Goal: Obtain resource: Obtain resource

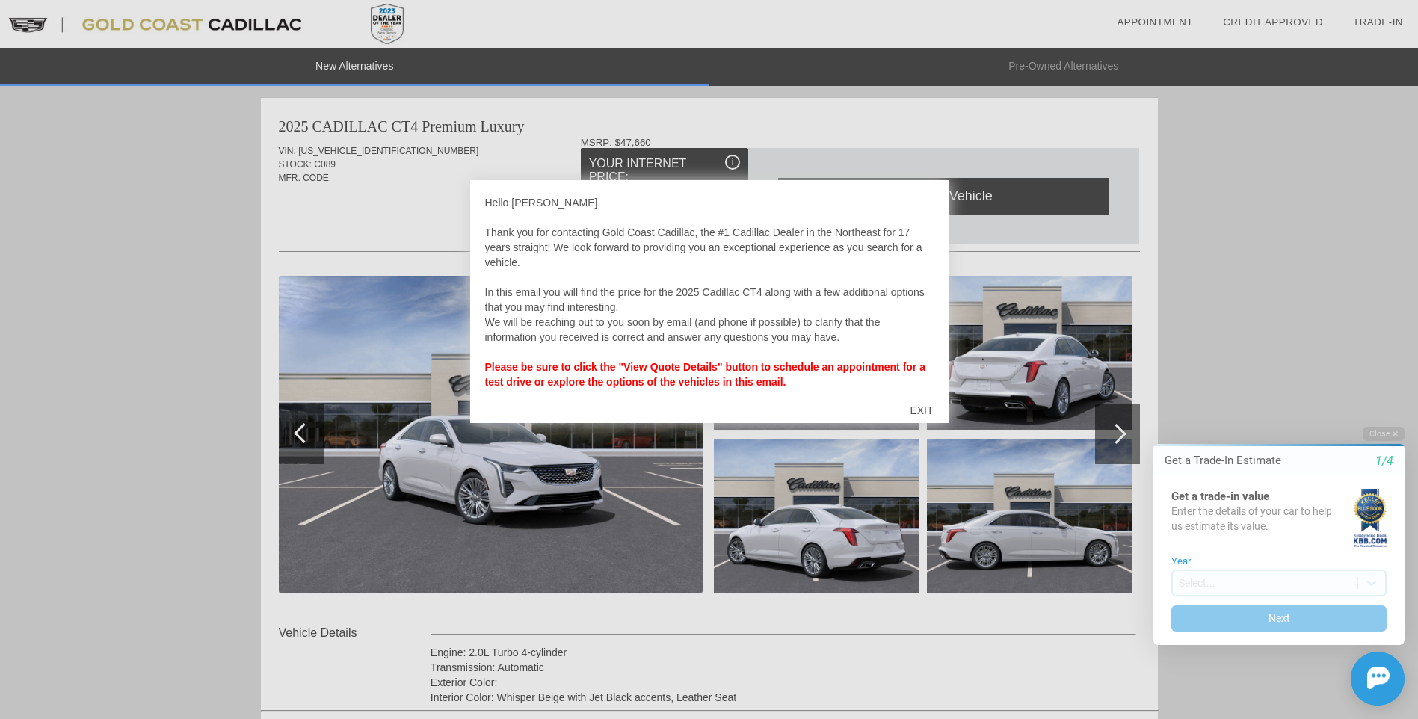
click at [927, 408] on div "EXIT" at bounding box center [920, 410] width 53 height 45
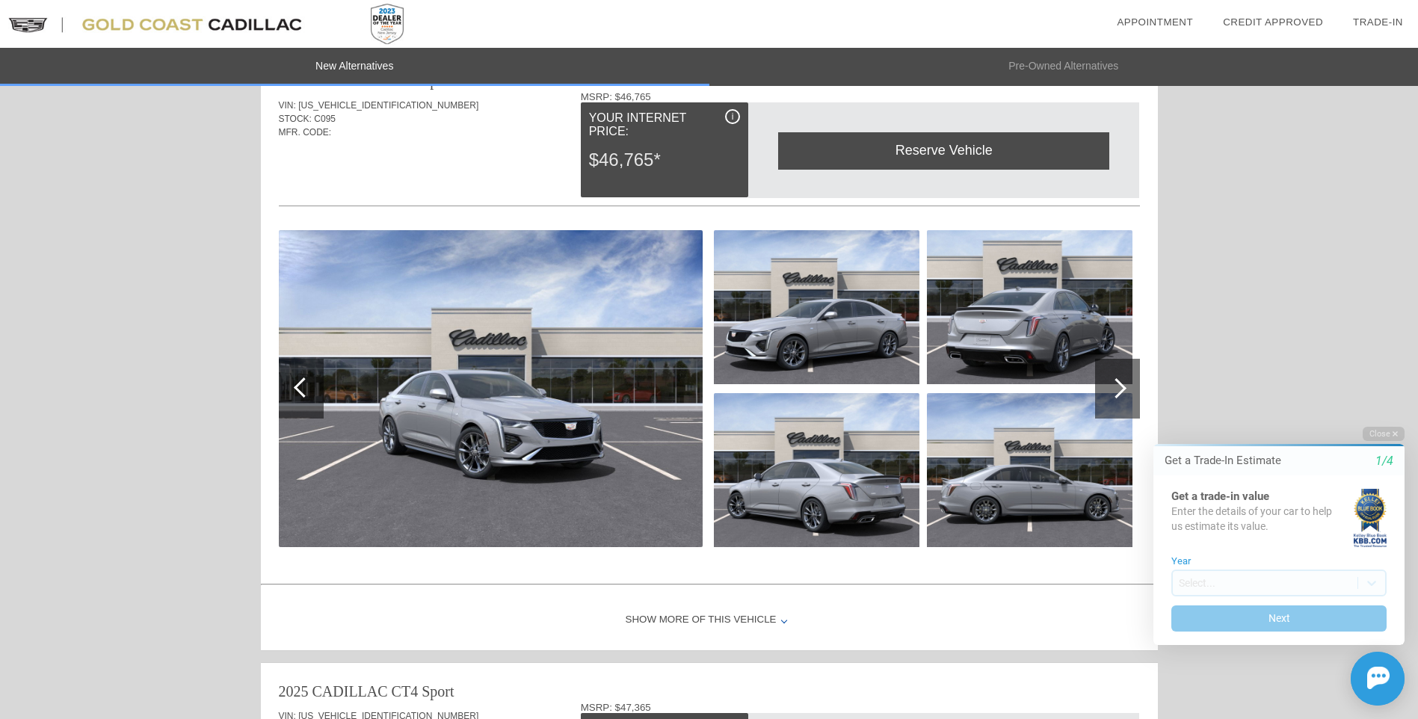
scroll to position [747, 0]
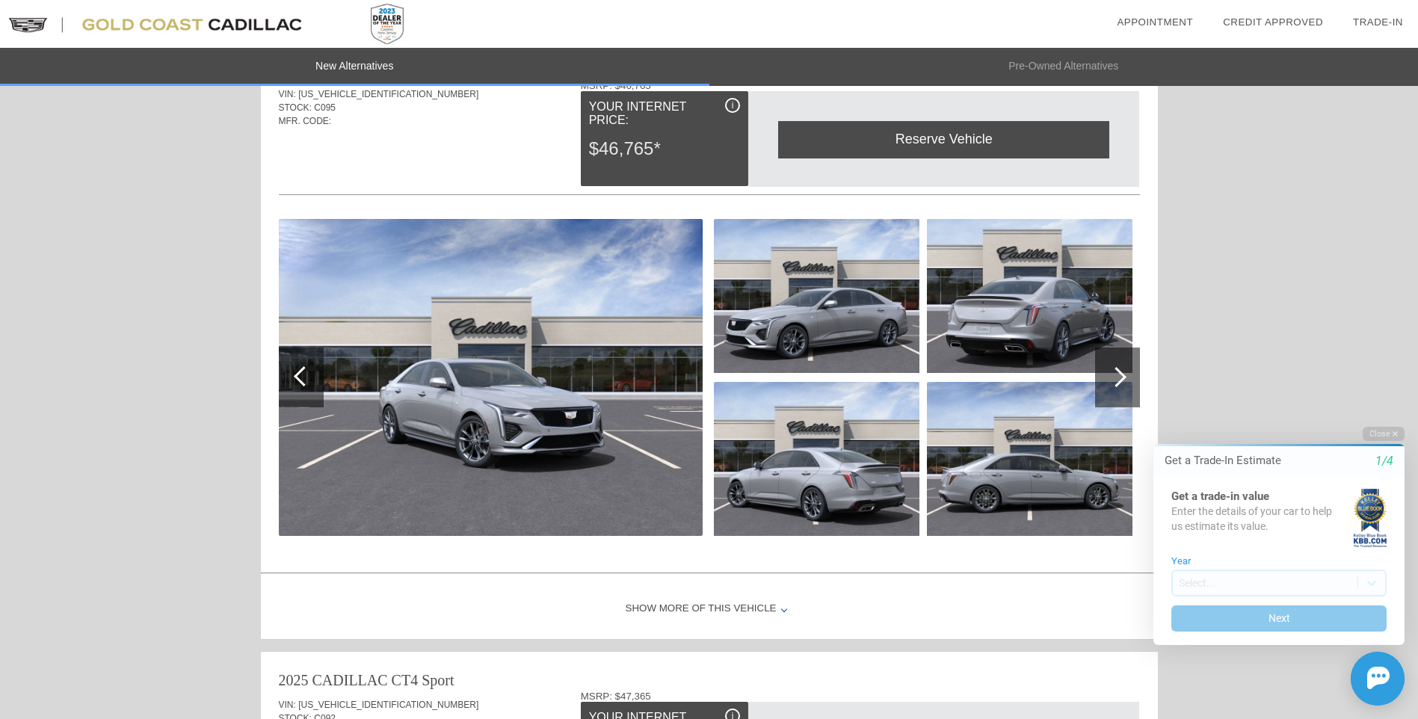
click at [1116, 379] on div at bounding box center [1116, 377] width 20 height 20
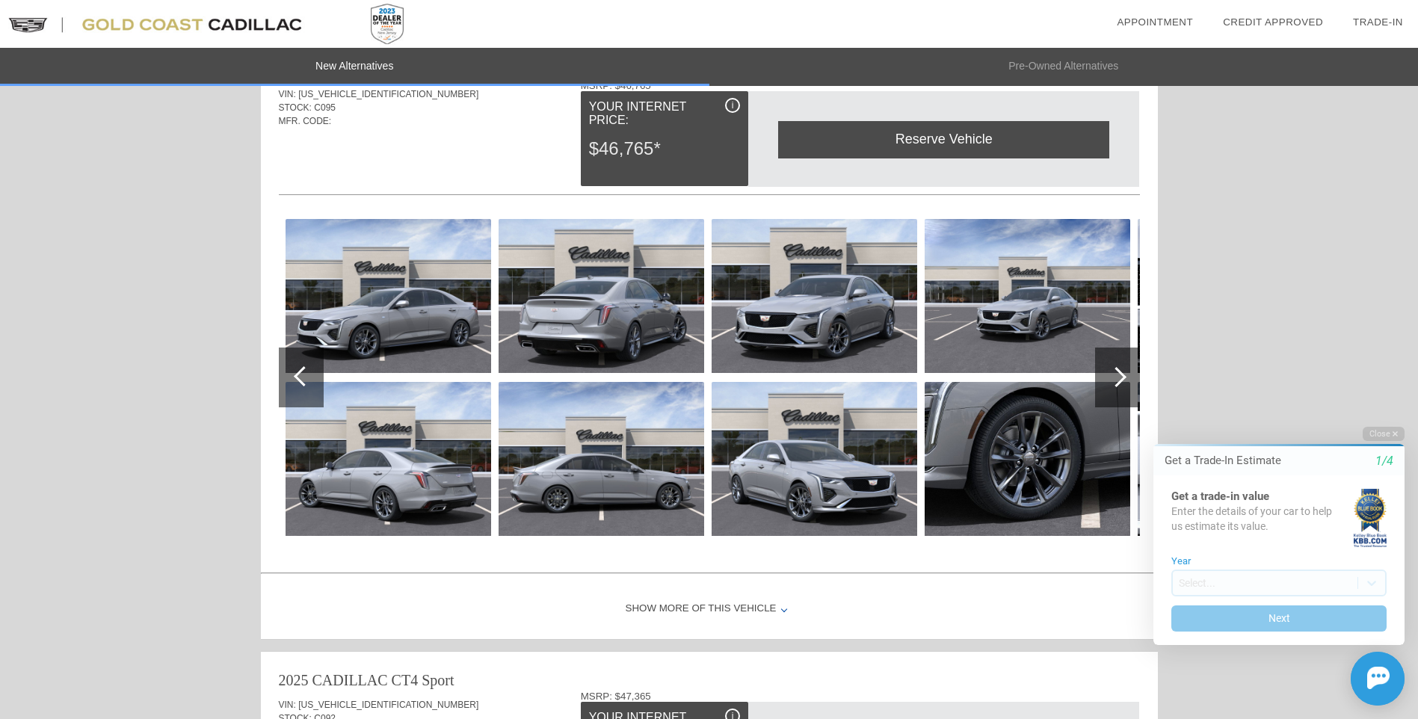
click at [392, 303] on img at bounding box center [388, 296] width 206 height 154
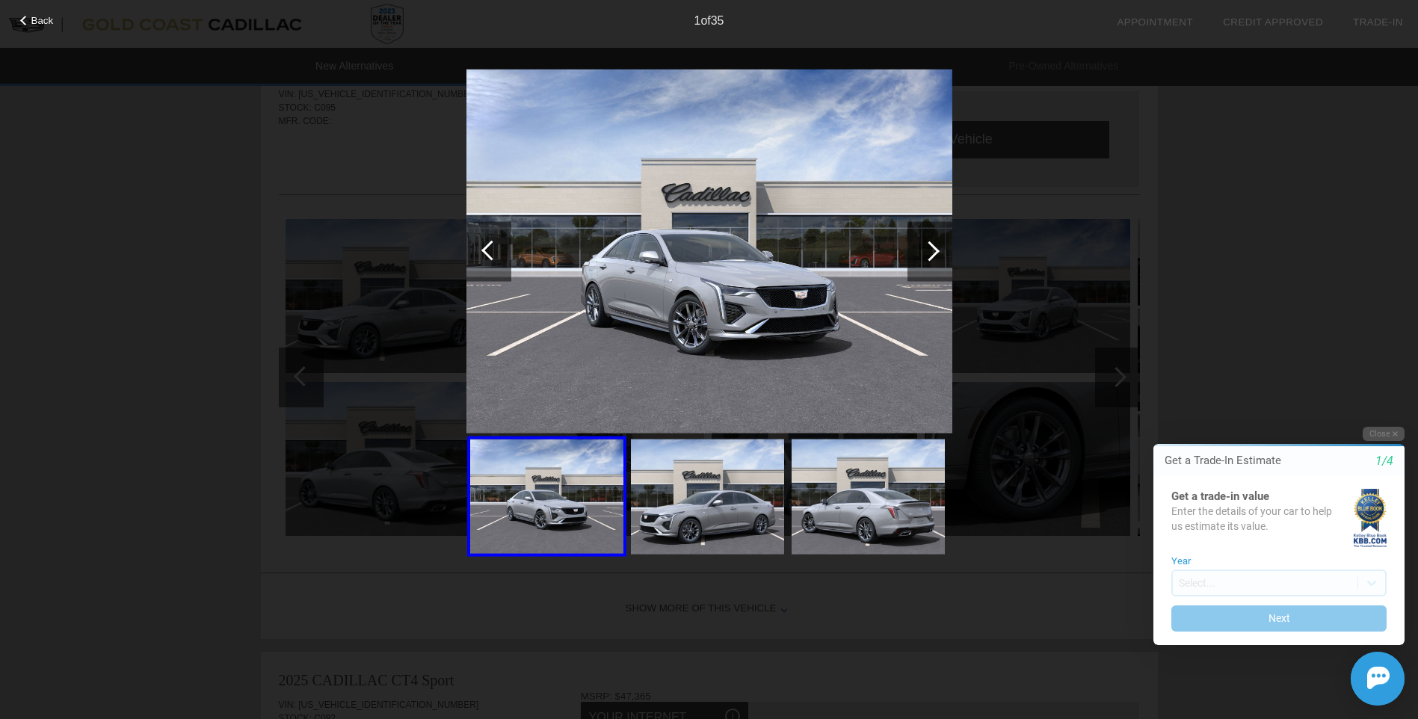
click at [942, 246] on div at bounding box center [929, 251] width 45 height 60
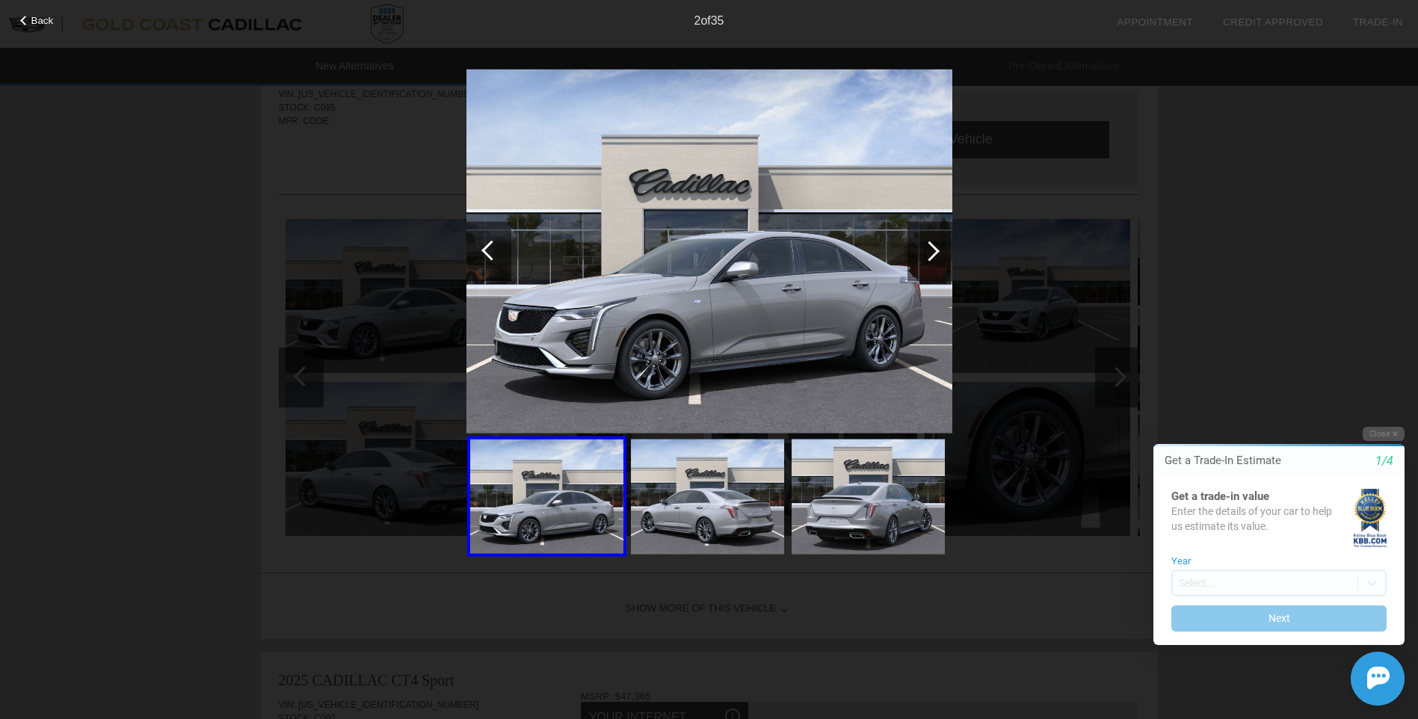
click at [932, 250] on div at bounding box center [929, 251] width 20 height 20
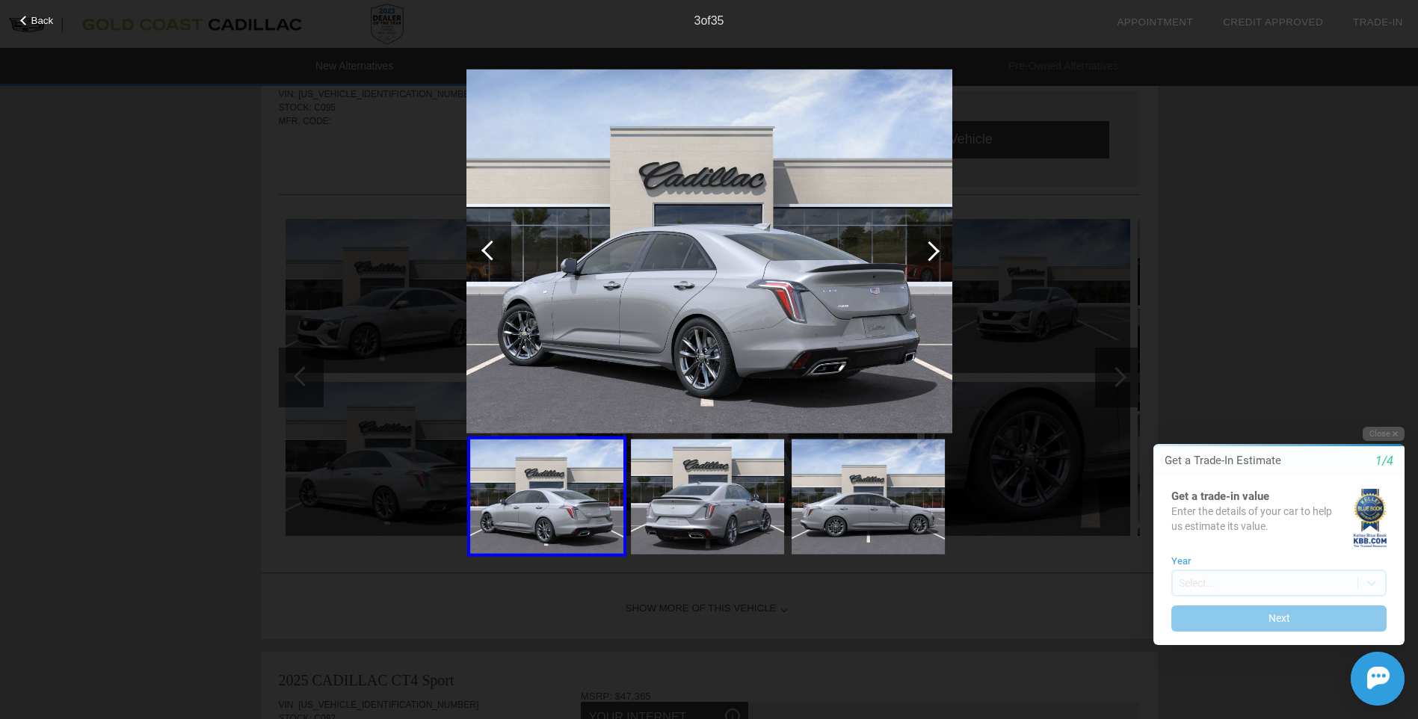
click at [932, 250] on div at bounding box center [929, 251] width 20 height 20
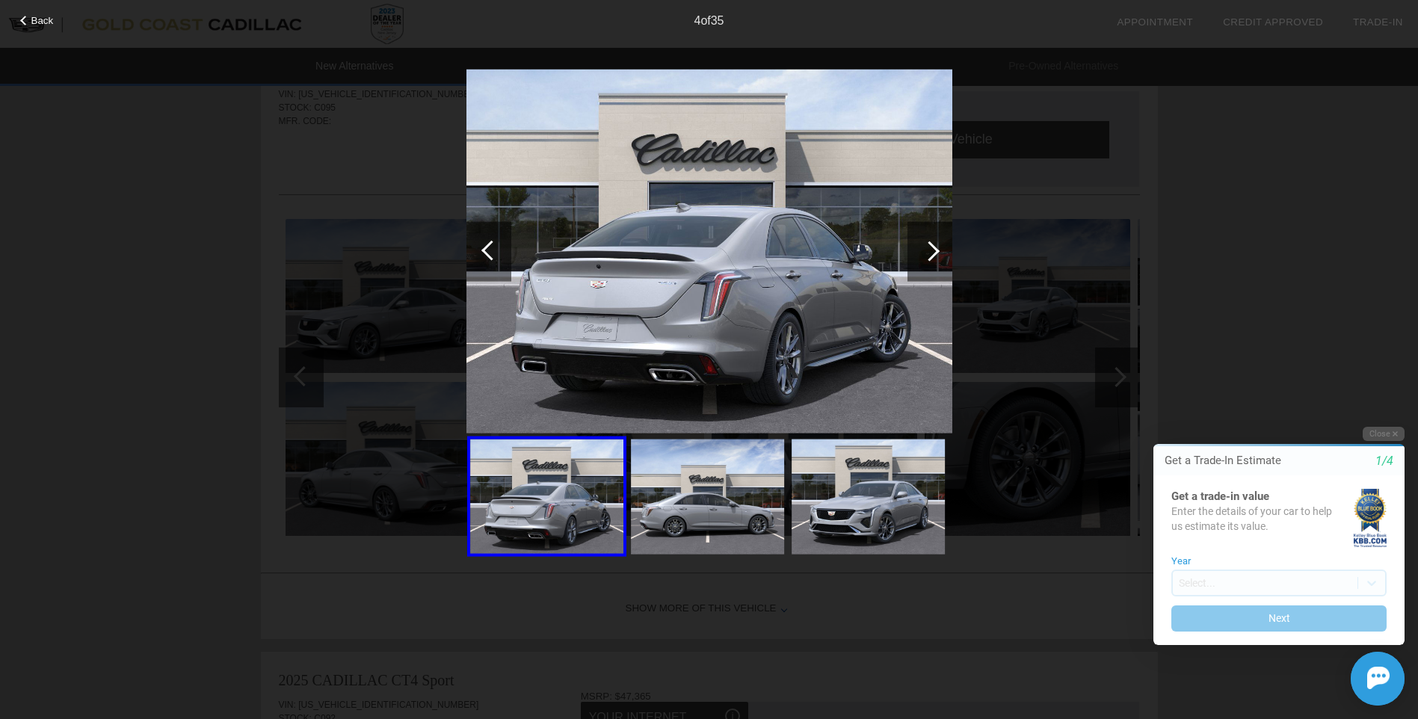
click at [932, 250] on div at bounding box center [929, 251] width 20 height 20
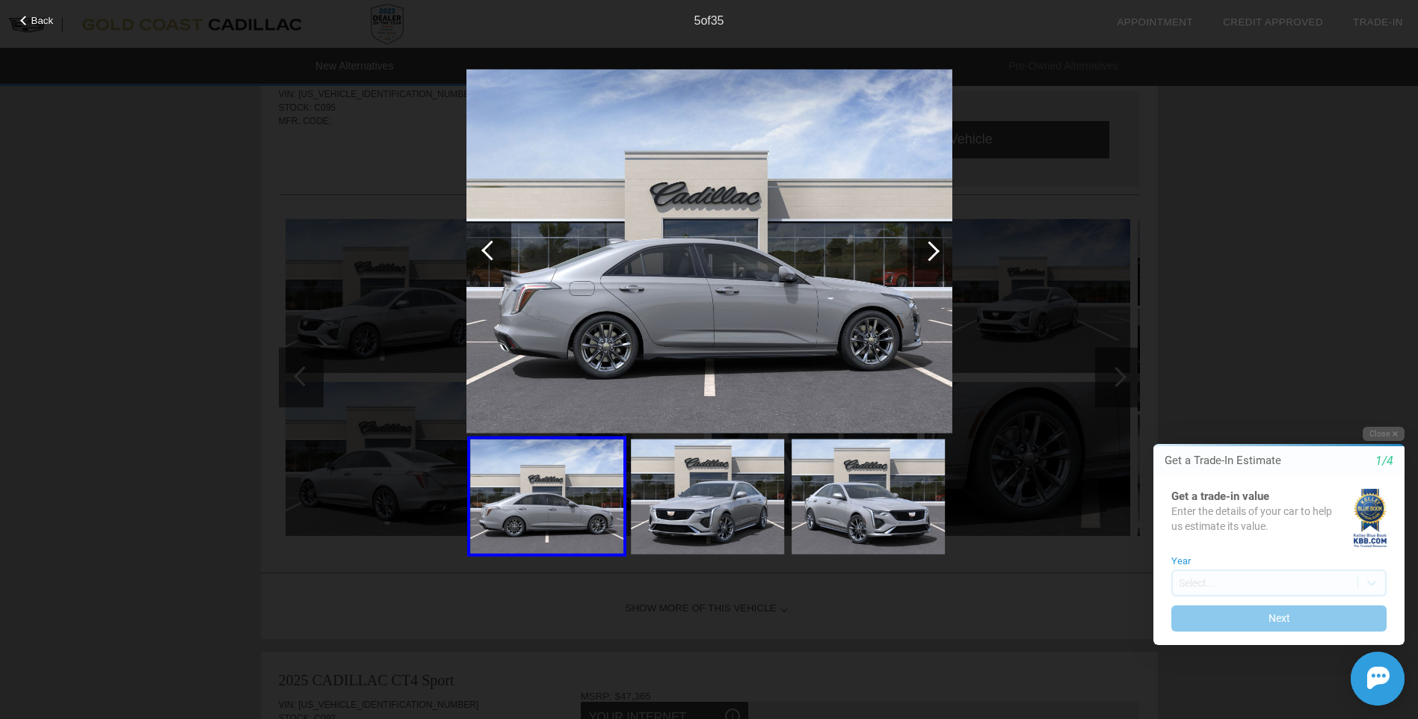
click at [932, 250] on div at bounding box center [929, 251] width 20 height 20
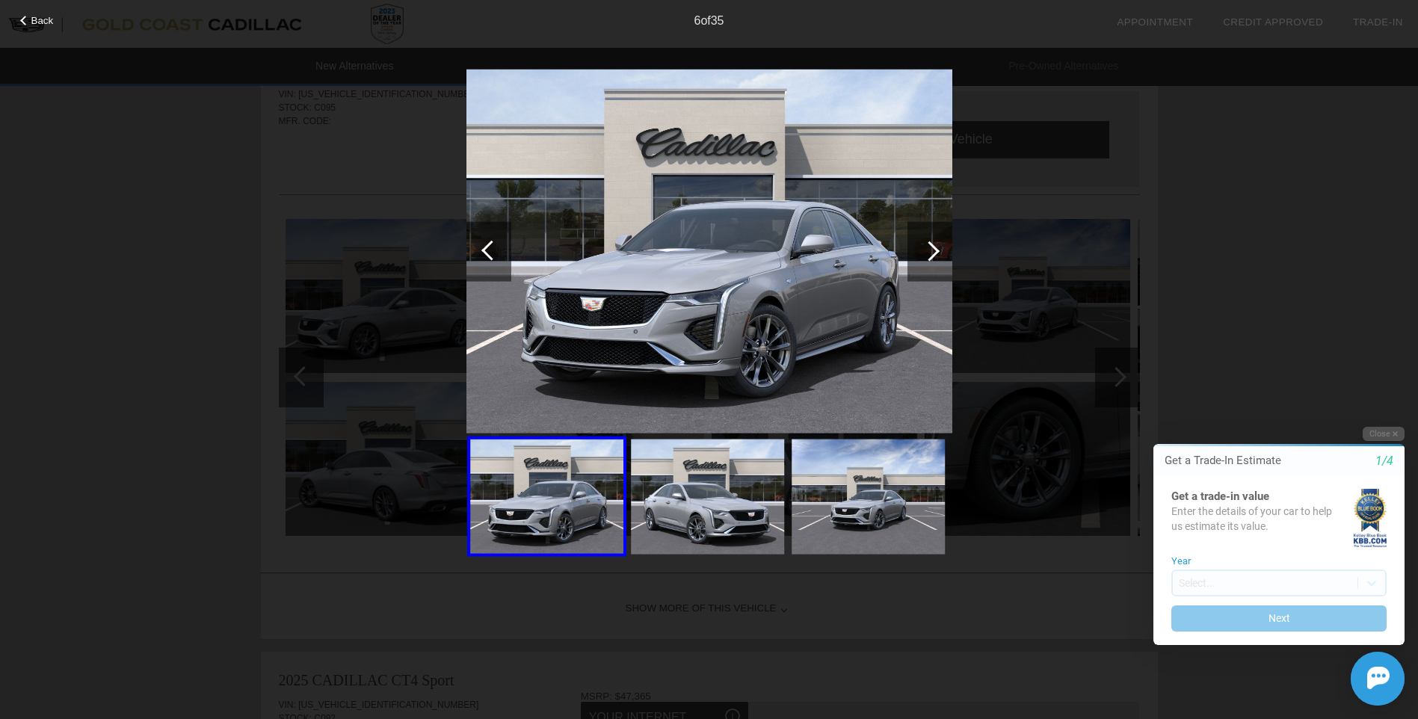
click at [932, 250] on div at bounding box center [929, 251] width 20 height 20
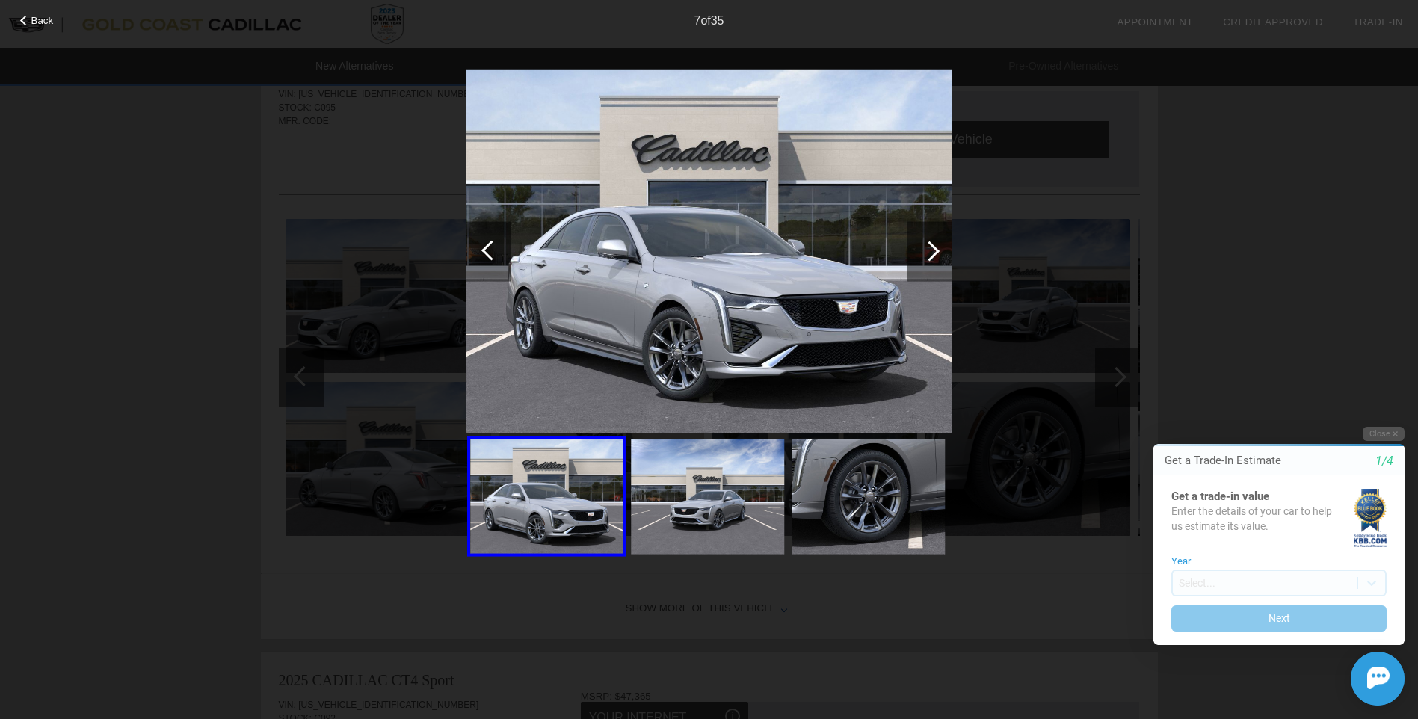
click at [932, 250] on div at bounding box center [929, 251] width 20 height 20
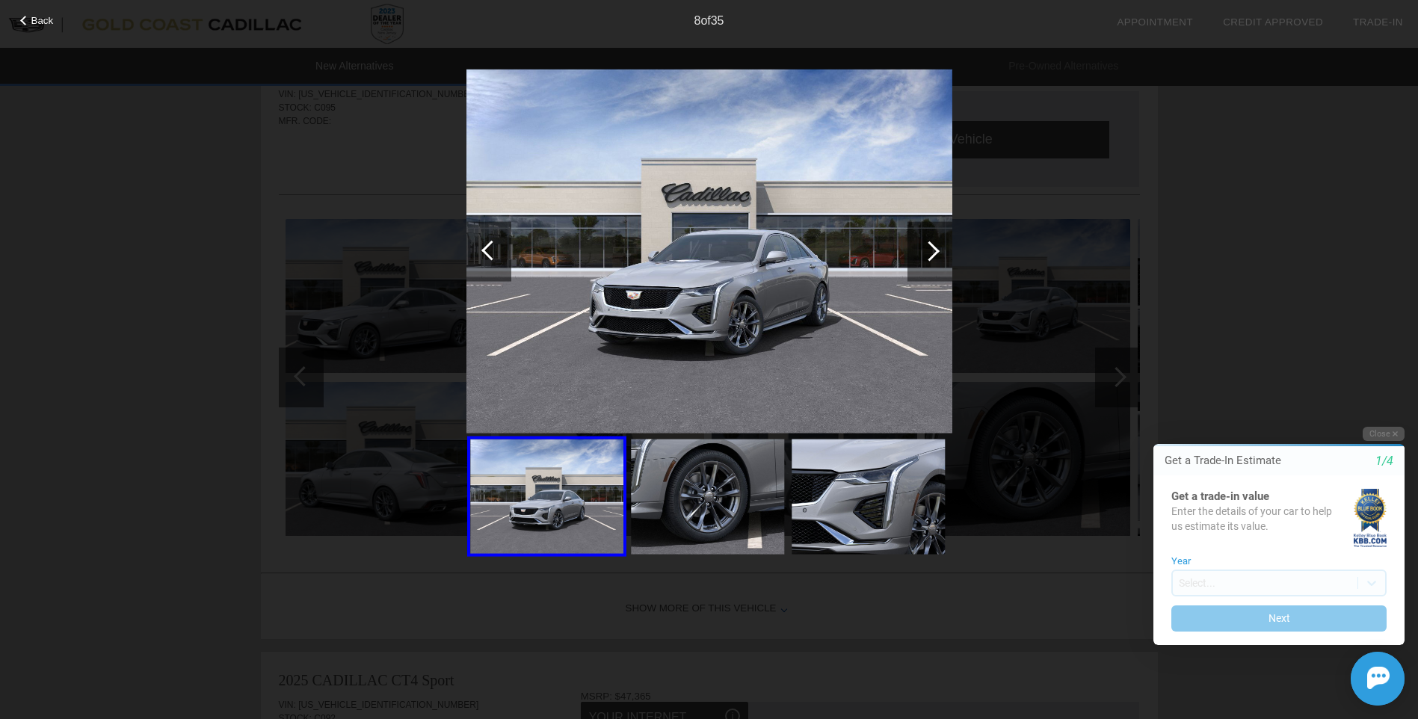
click at [932, 250] on div at bounding box center [929, 251] width 20 height 20
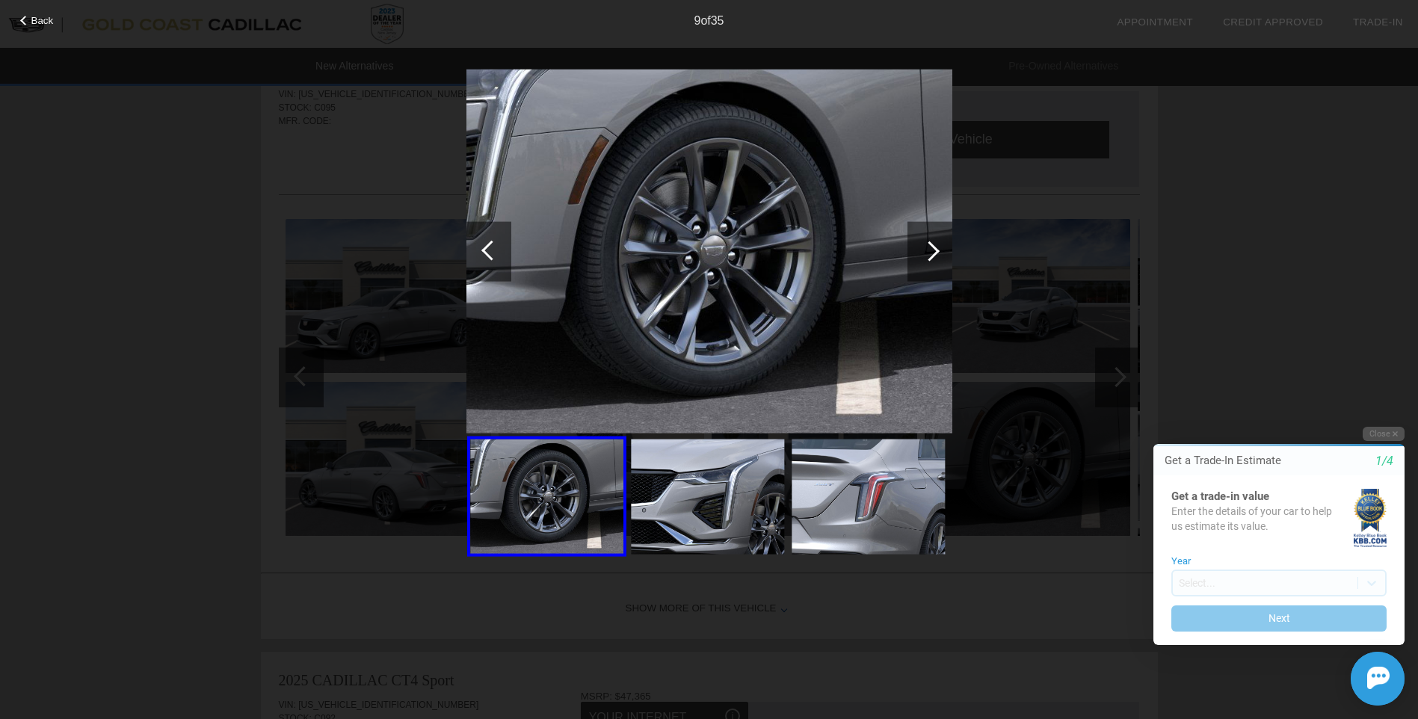
click at [932, 250] on div at bounding box center [929, 251] width 20 height 20
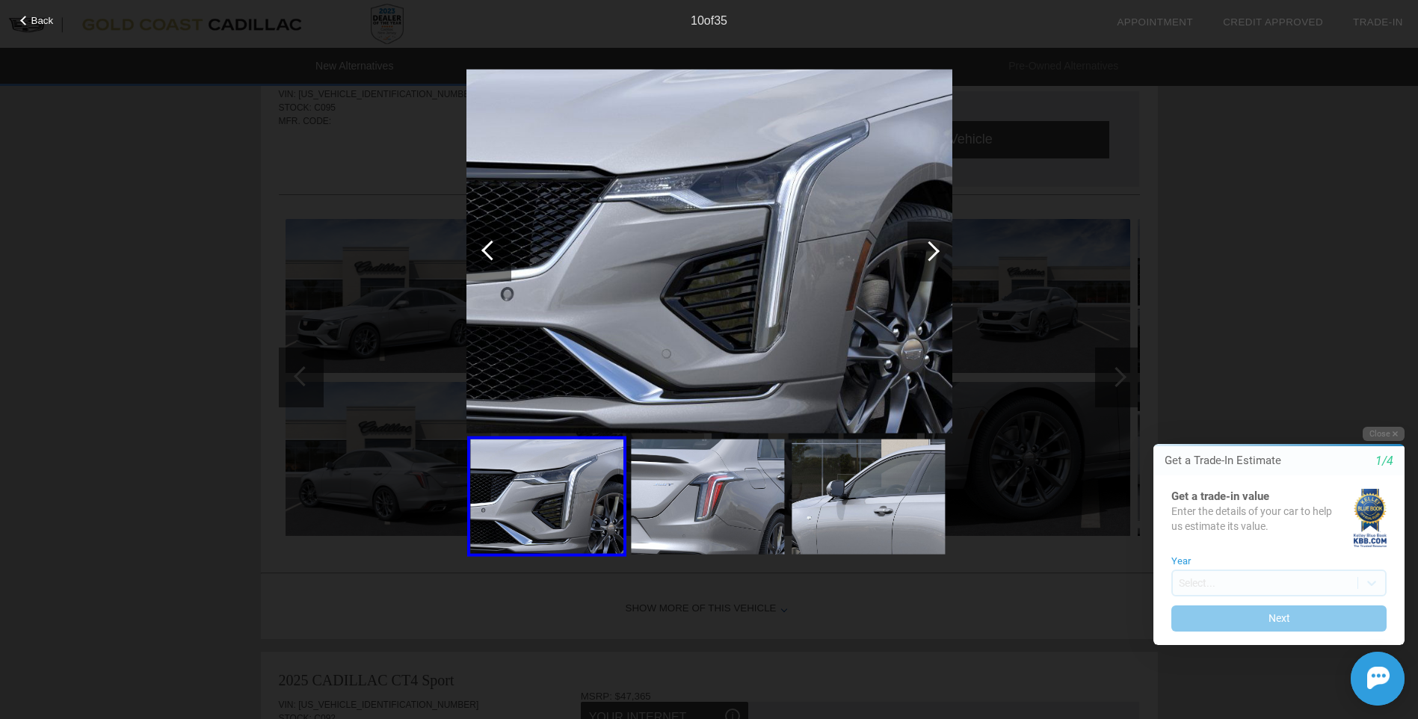
click at [932, 250] on div at bounding box center [929, 251] width 20 height 20
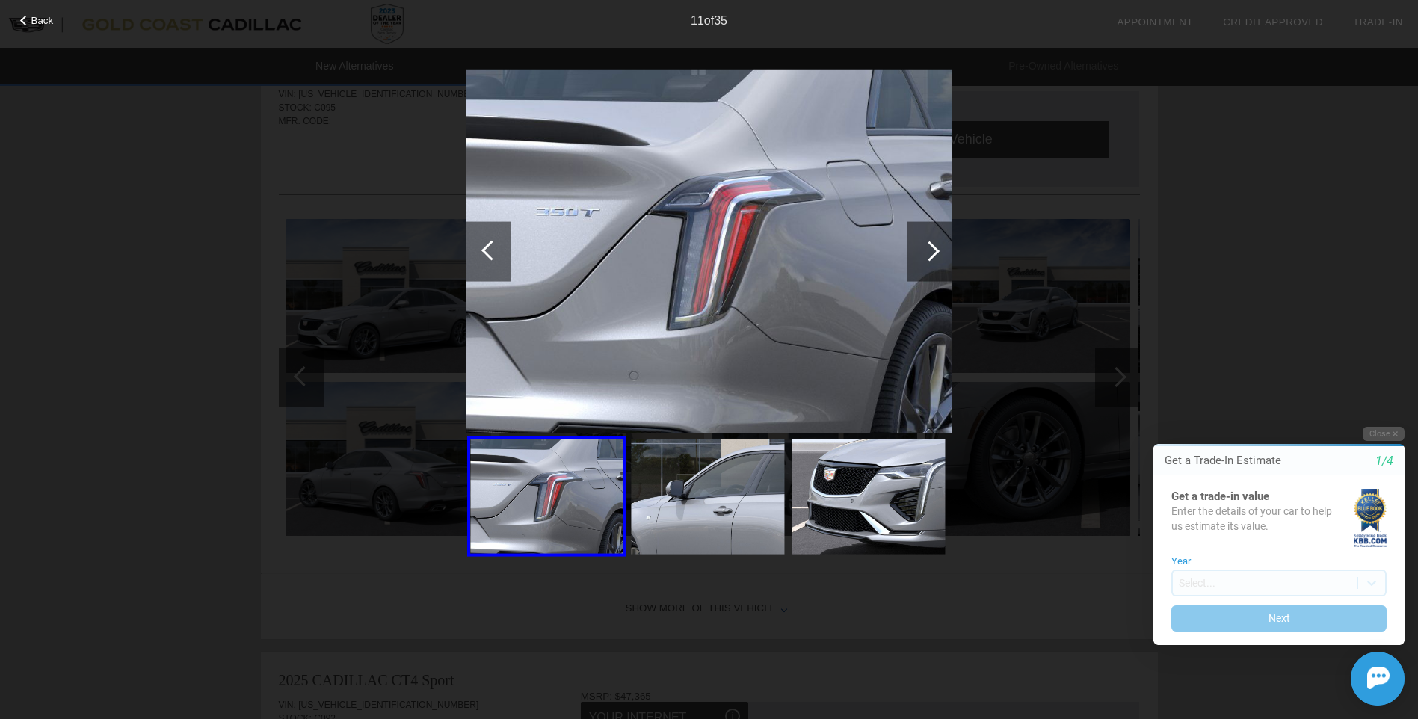
click at [932, 250] on div at bounding box center [929, 251] width 20 height 20
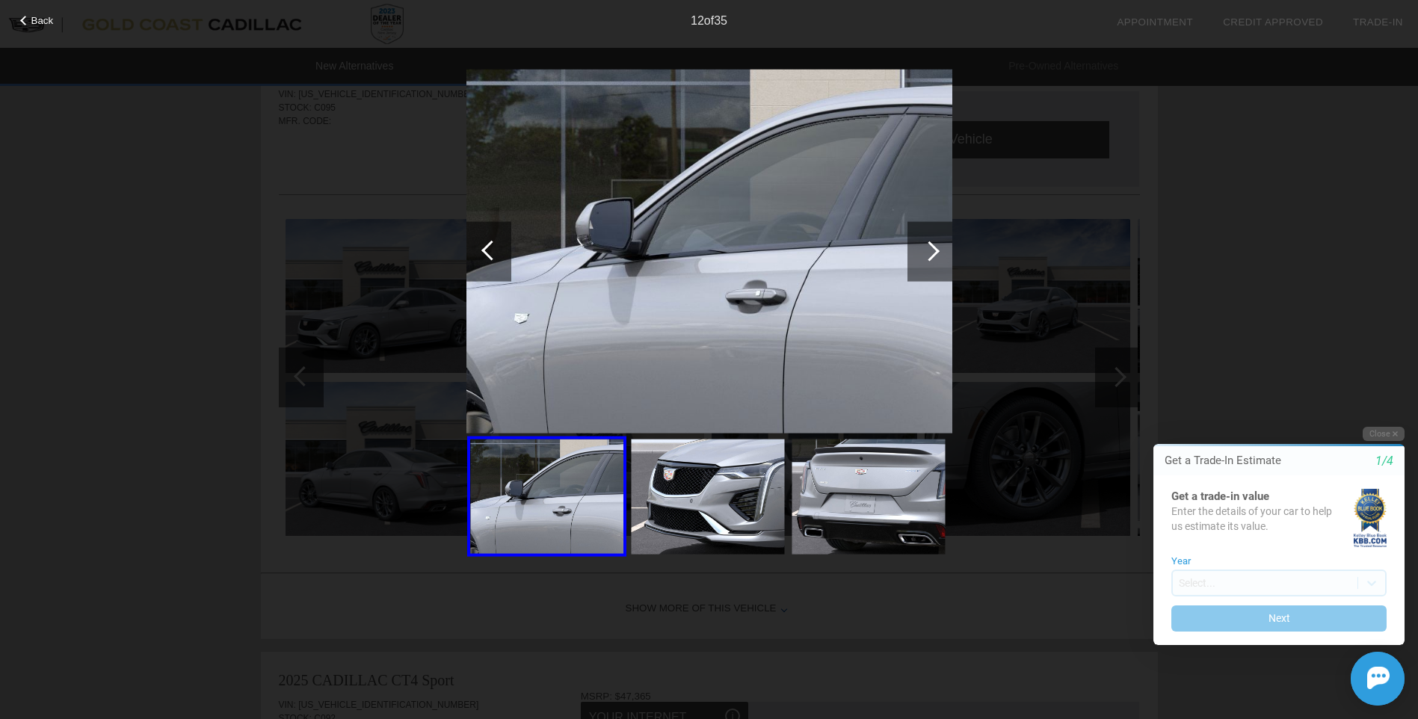
click at [932, 250] on div at bounding box center [929, 251] width 20 height 20
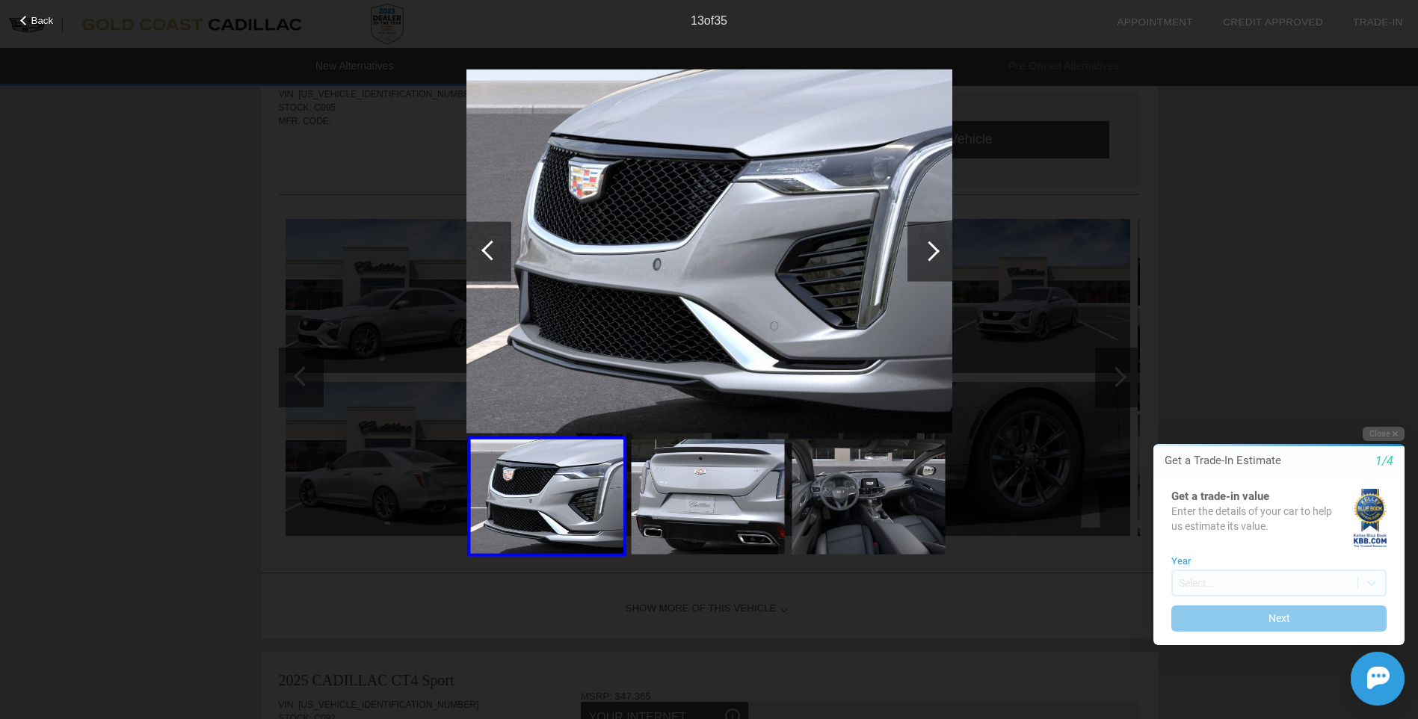
click at [932, 250] on div at bounding box center [929, 251] width 20 height 20
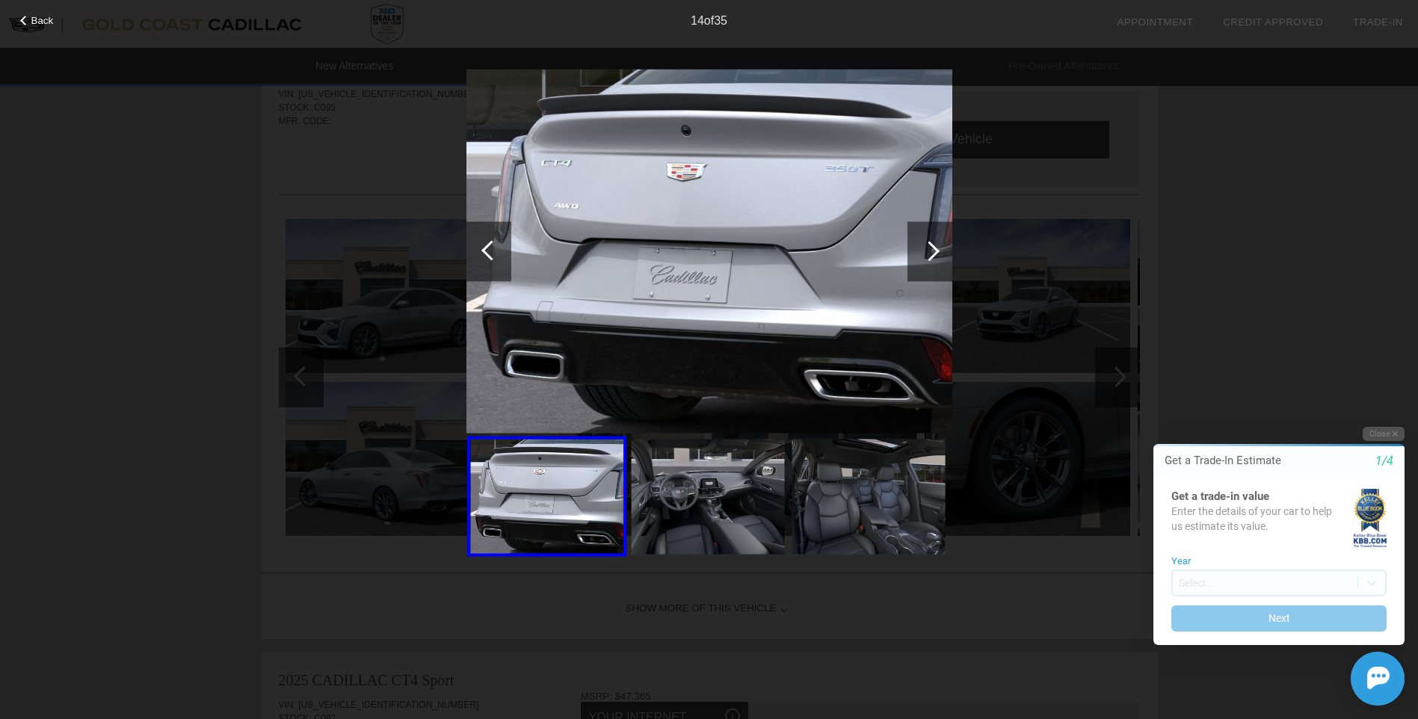
click at [927, 255] on div at bounding box center [929, 251] width 20 height 20
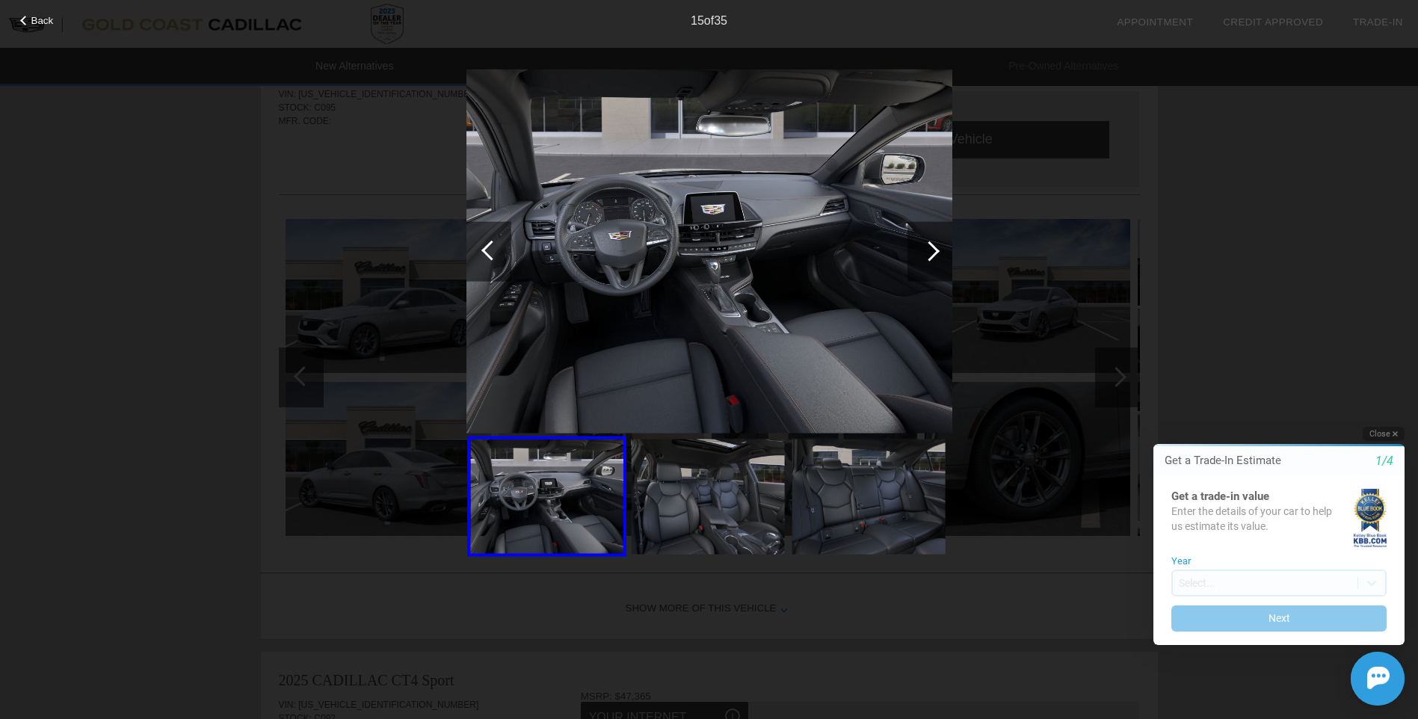
click at [1385, 433] on button "Close" at bounding box center [1383, 434] width 42 height 14
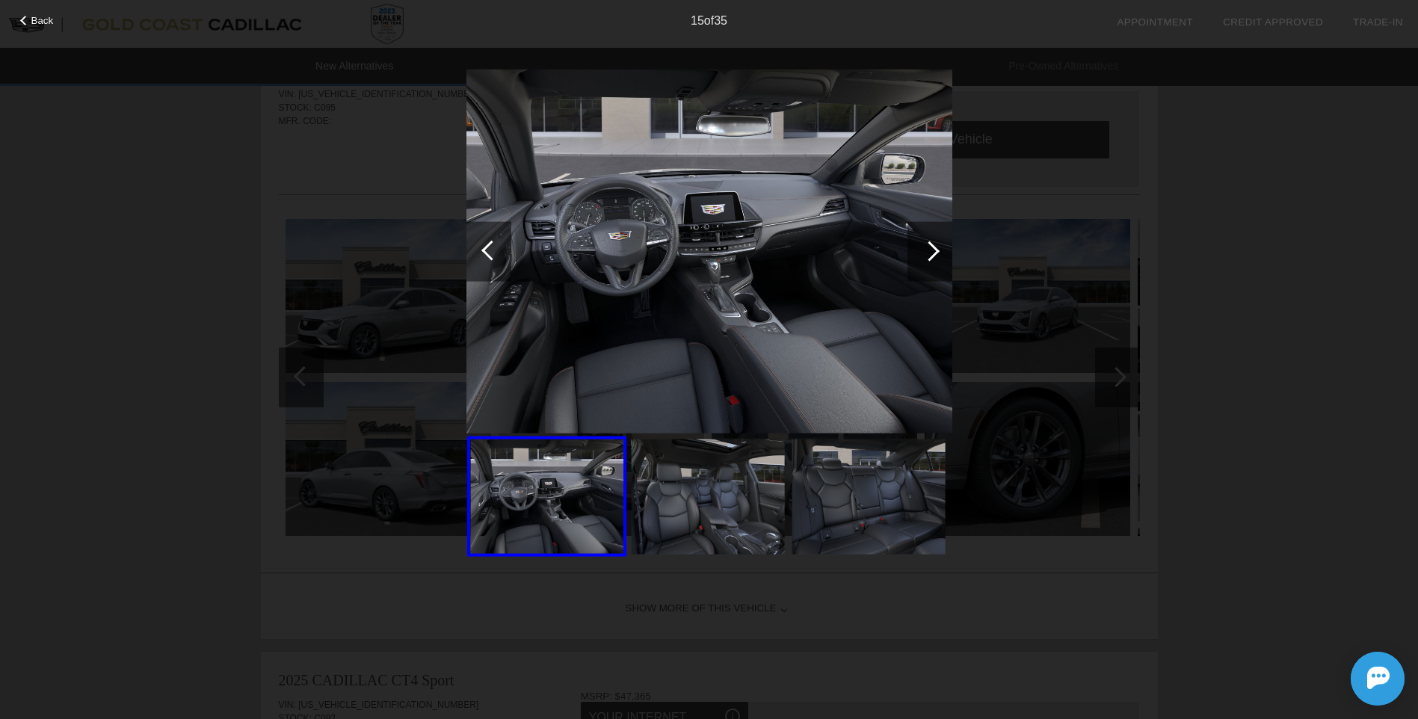
click at [714, 498] on img at bounding box center [707, 496] width 153 height 115
click at [939, 248] on div at bounding box center [929, 251] width 45 height 60
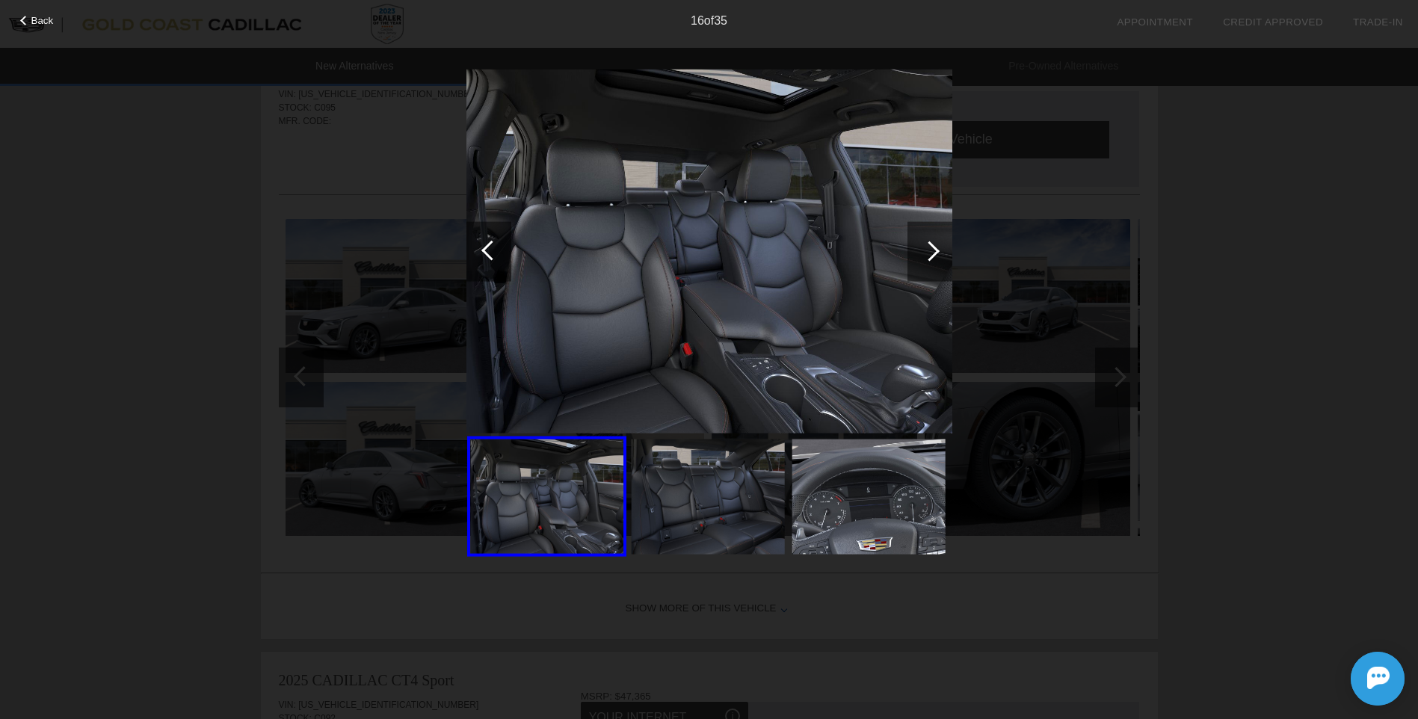
click at [929, 253] on div at bounding box center [929, 251] width 20 height 20
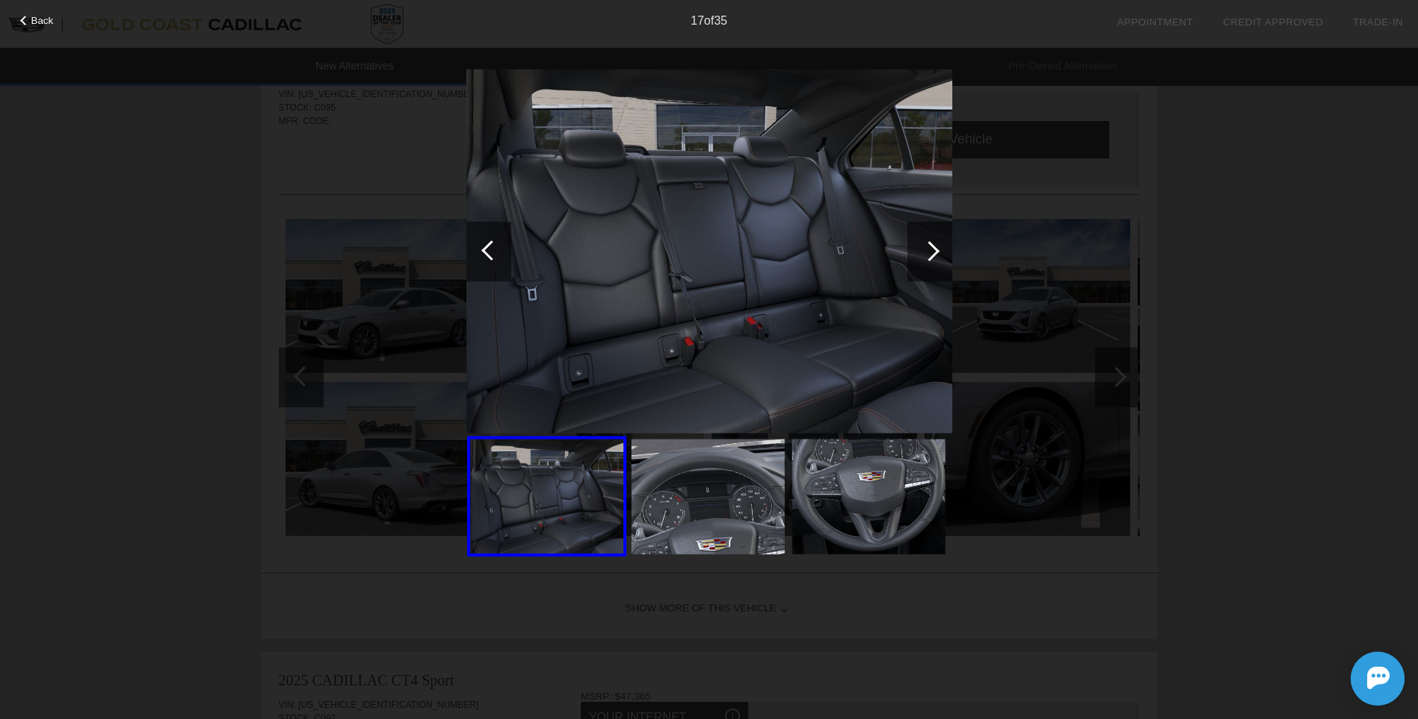
click at [929, 253] on div at bounding box center [929, 251] width 20 height 20
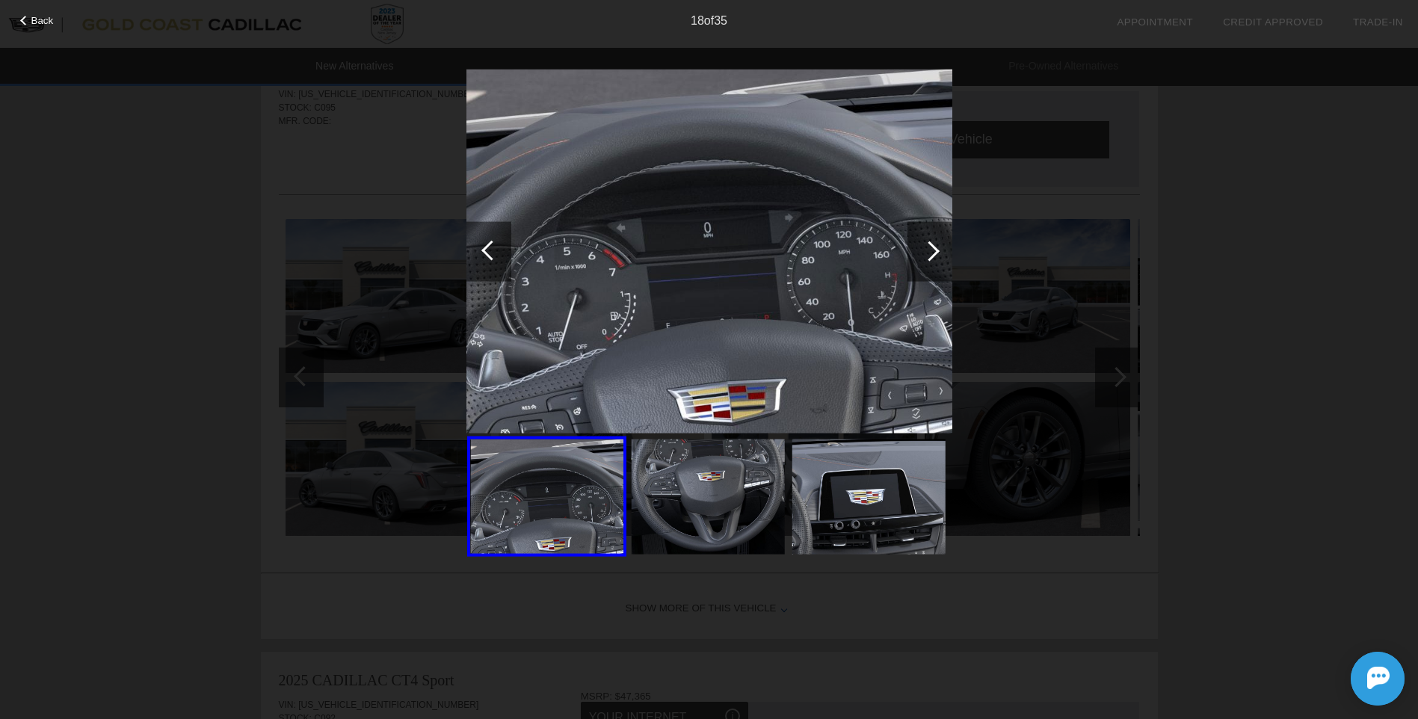
click at [929, 253] on div at bounding box center [929, 251] width 20 height 20
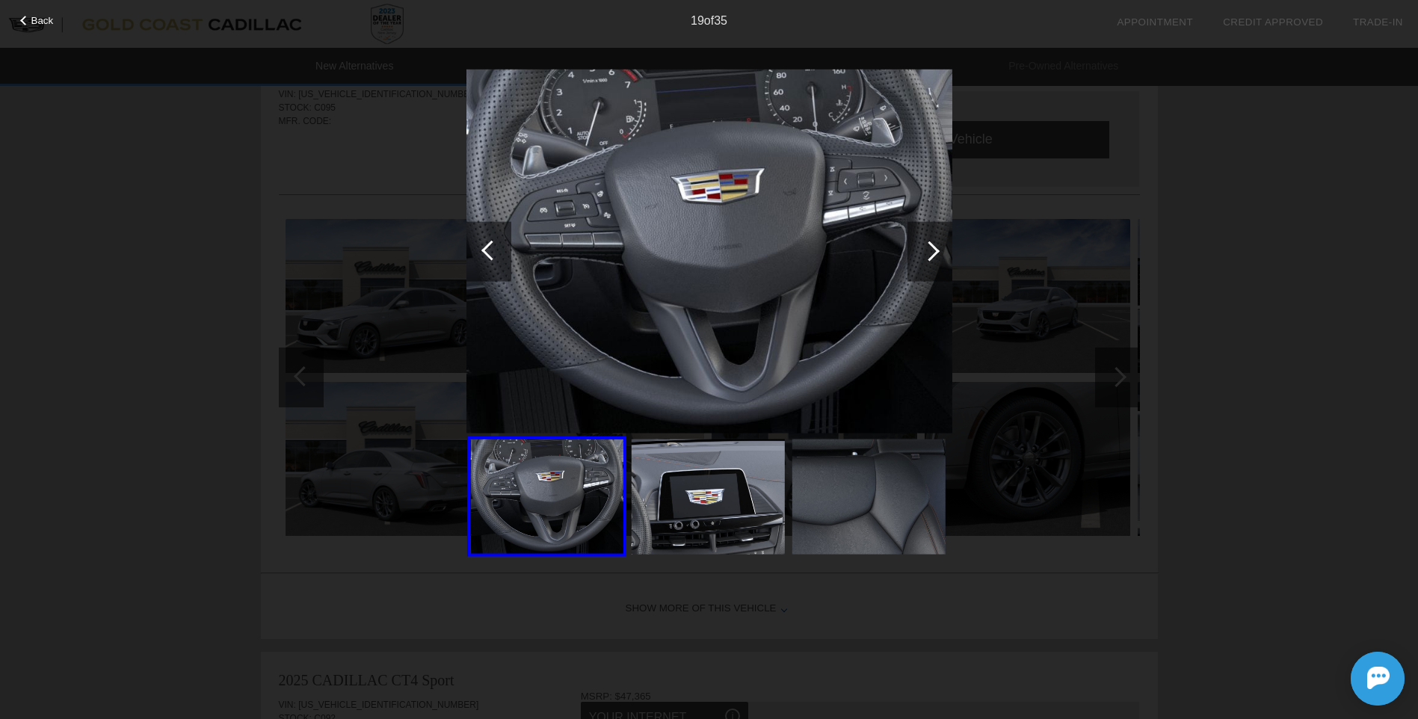
click at [929, 253] on div at bounding box center [929, 251] width 20 height 20
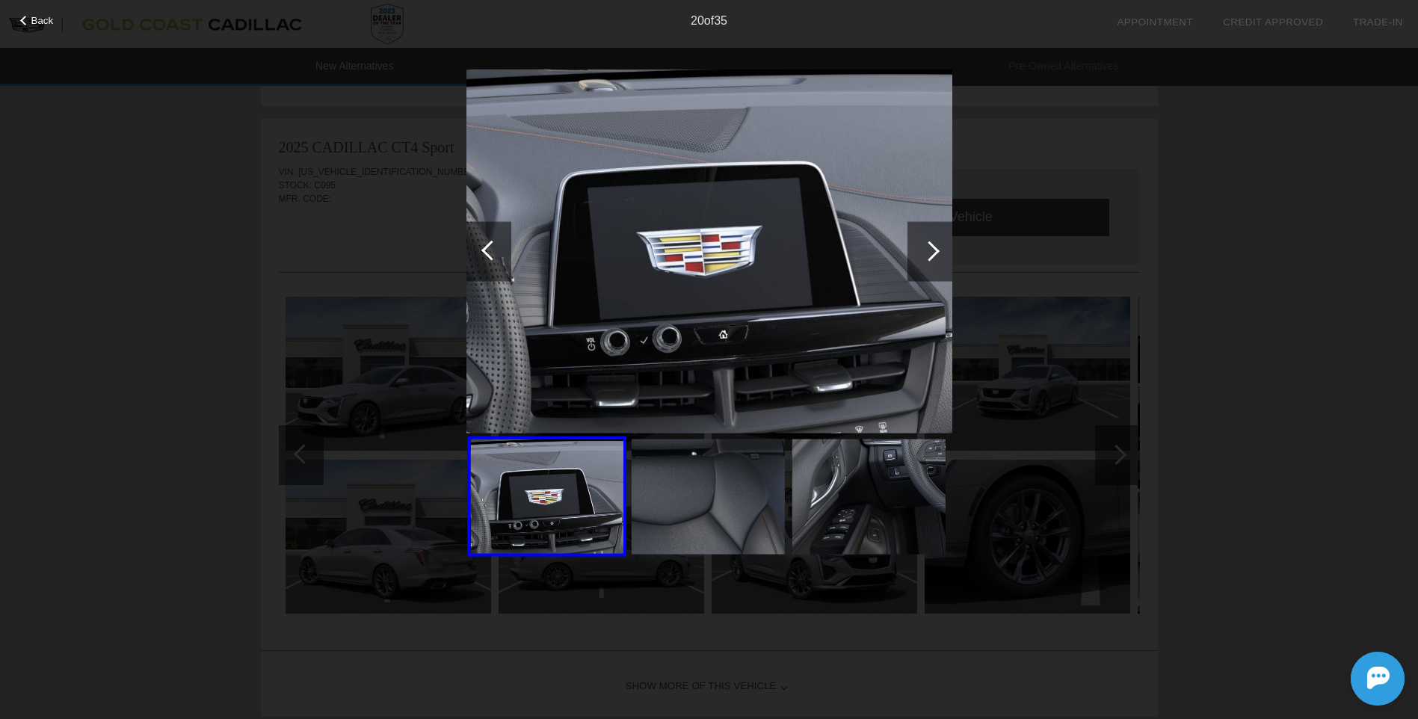
scroll to position [523, 0]
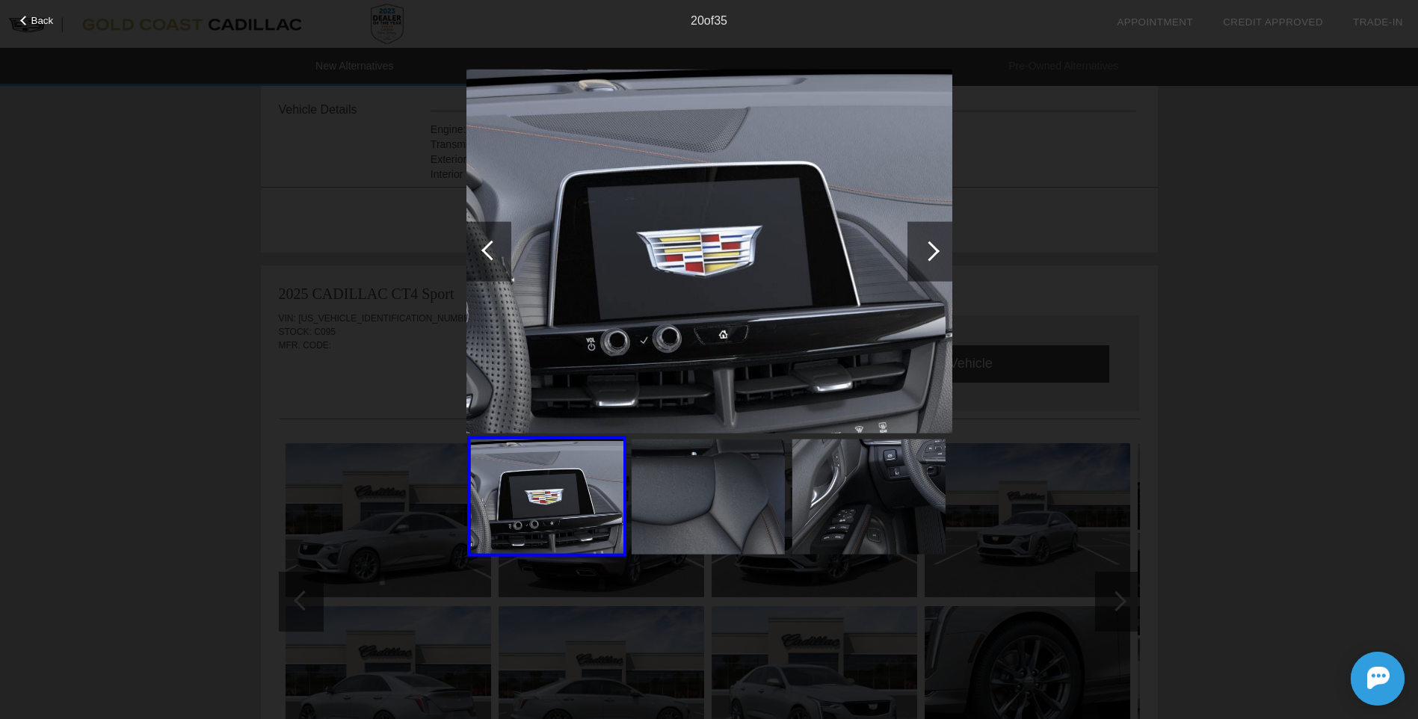
click at [925, 256] on div at bounding box center [929, 251] width 20 height 20
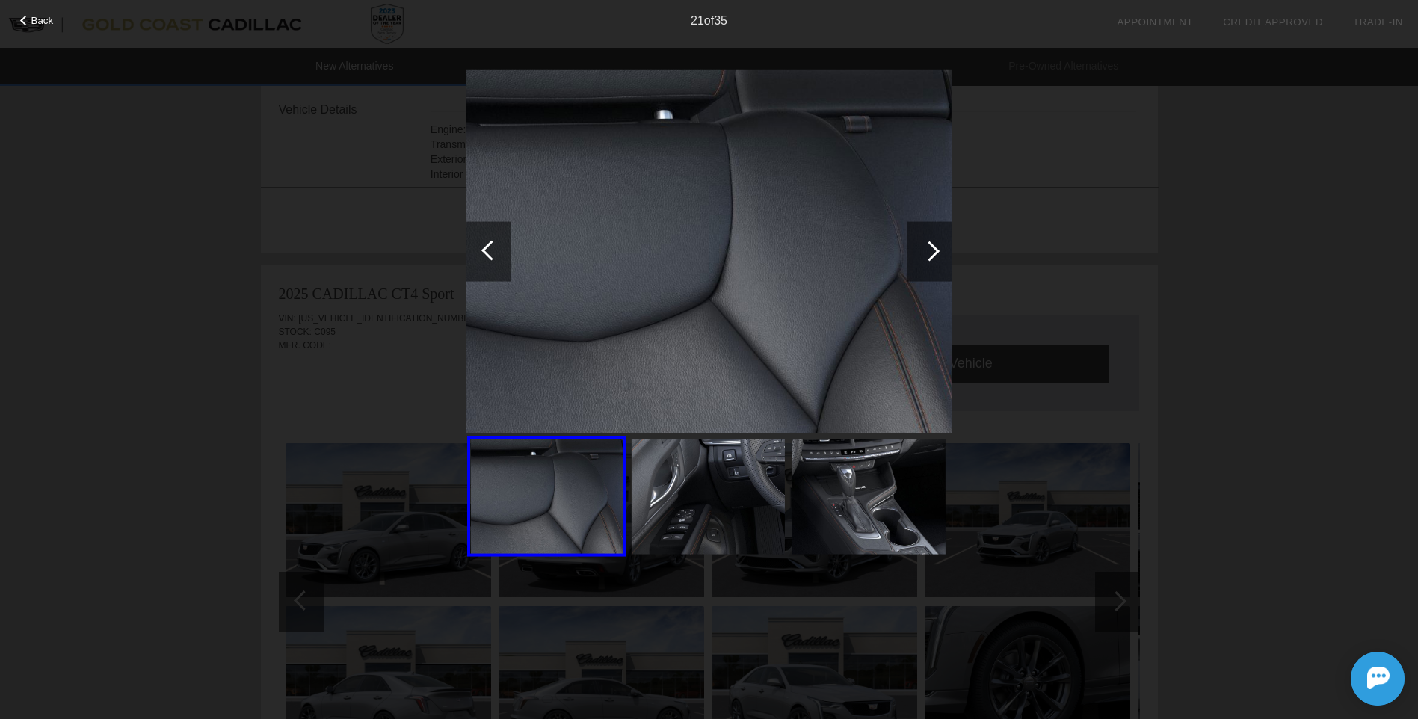
click at [925, 256] on div at bounding box center [929, 251] width 20 height 20
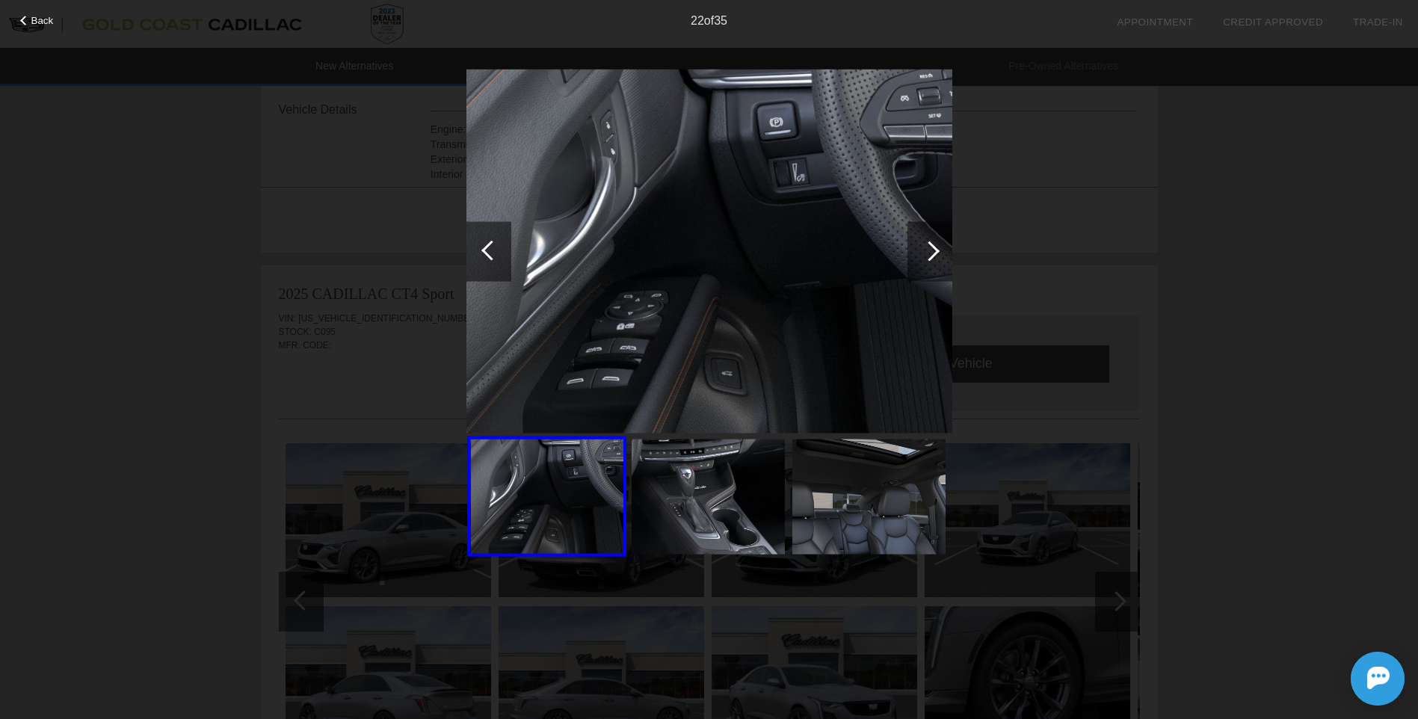
click at [925, 256] on div at bounding box center [929, 251] width 20 height 20
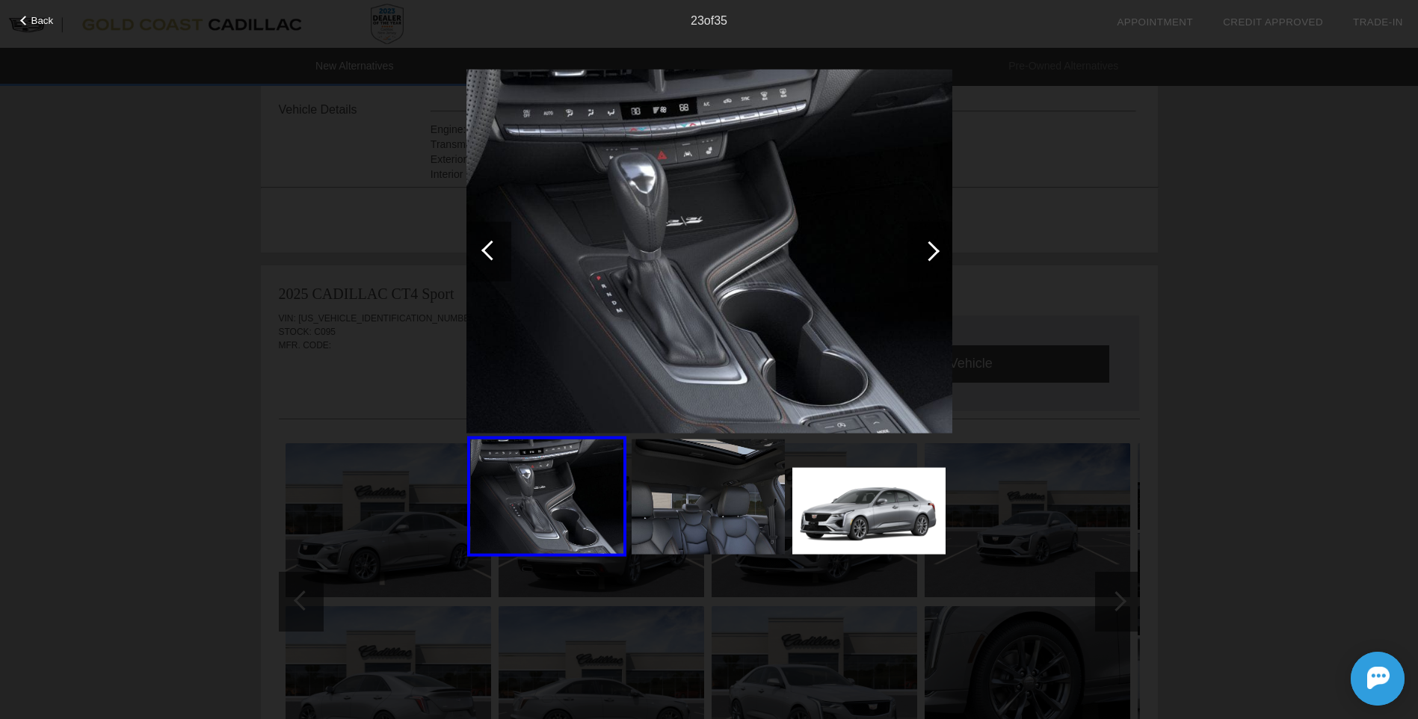
click at [925, 256] on div at bounding box center [929, 251] width 20 height 20
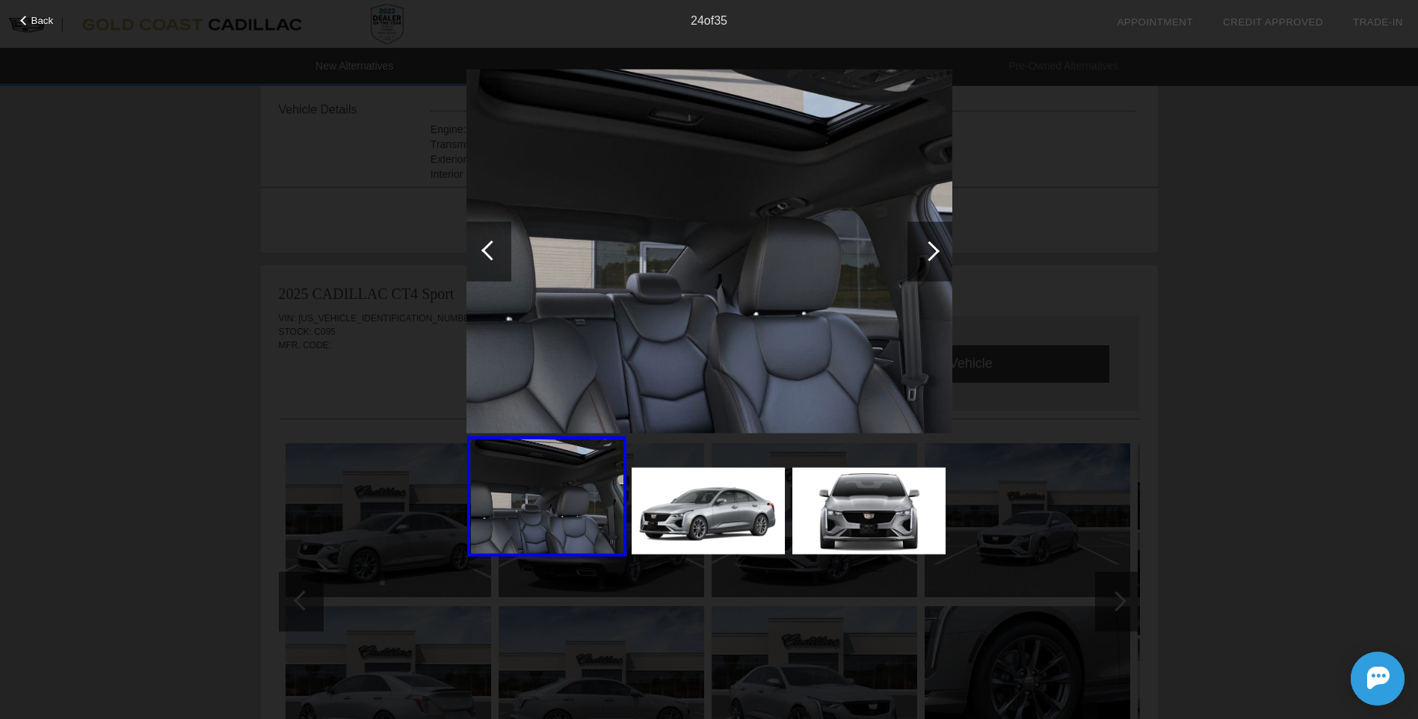
click at [923, 257] on div at bounding box center [929, 251] width 45 height 60
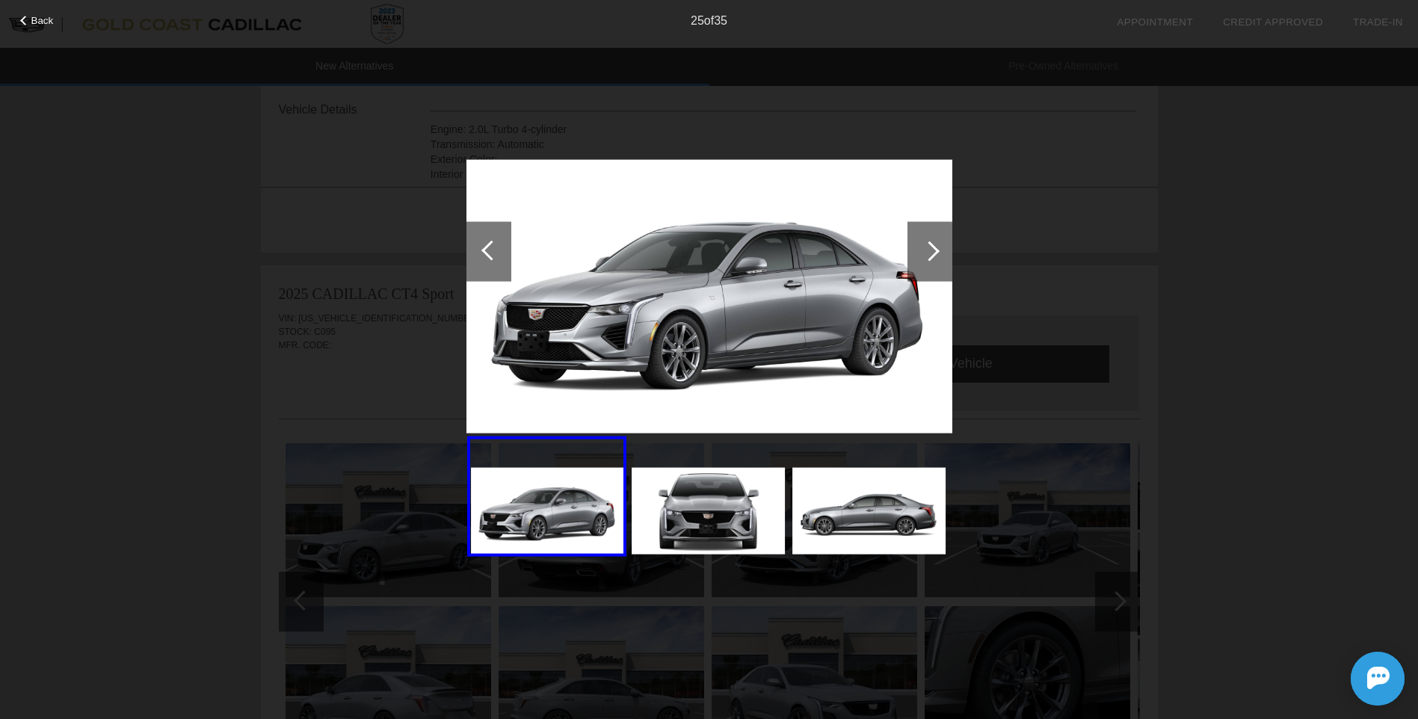
click at [923, 258] on div at bounding box center [929, 251] width 45 height 60
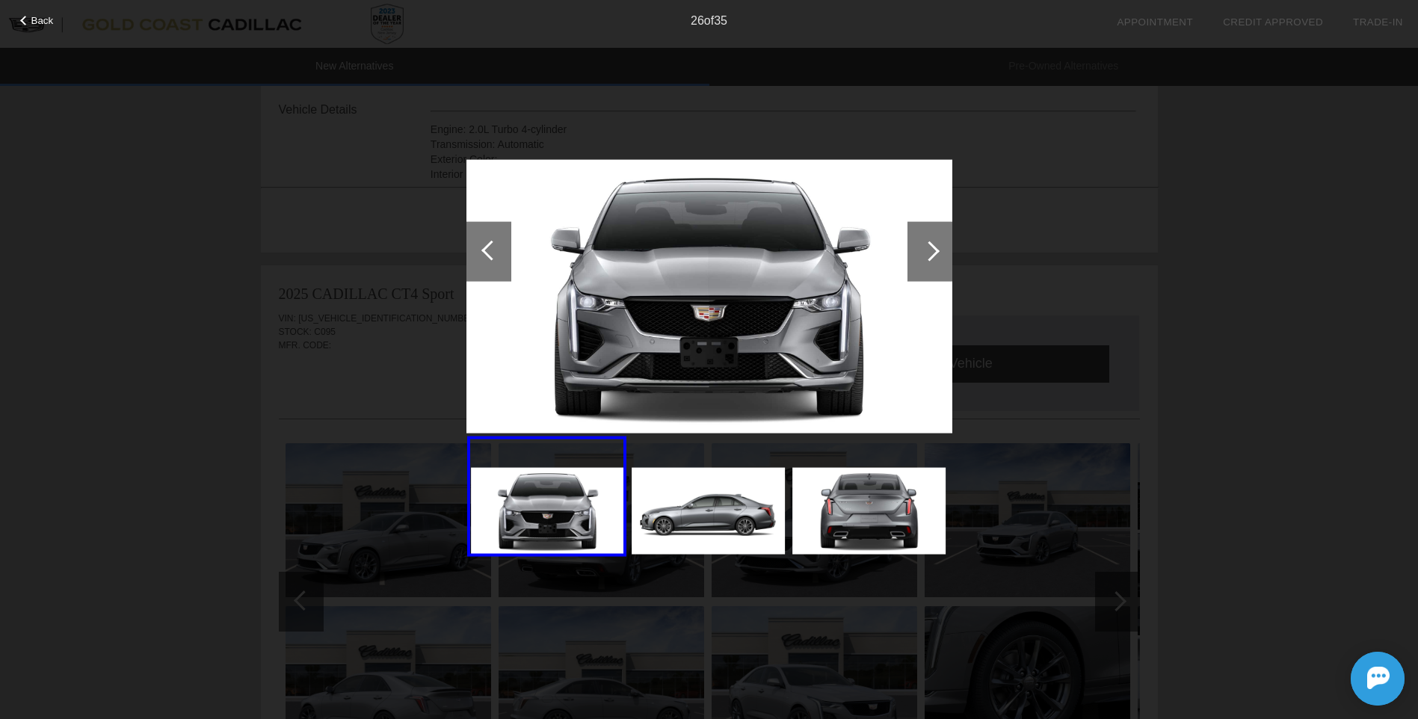
click at [920, 269] on div at bounding box center [929, 251] width 45 height 60
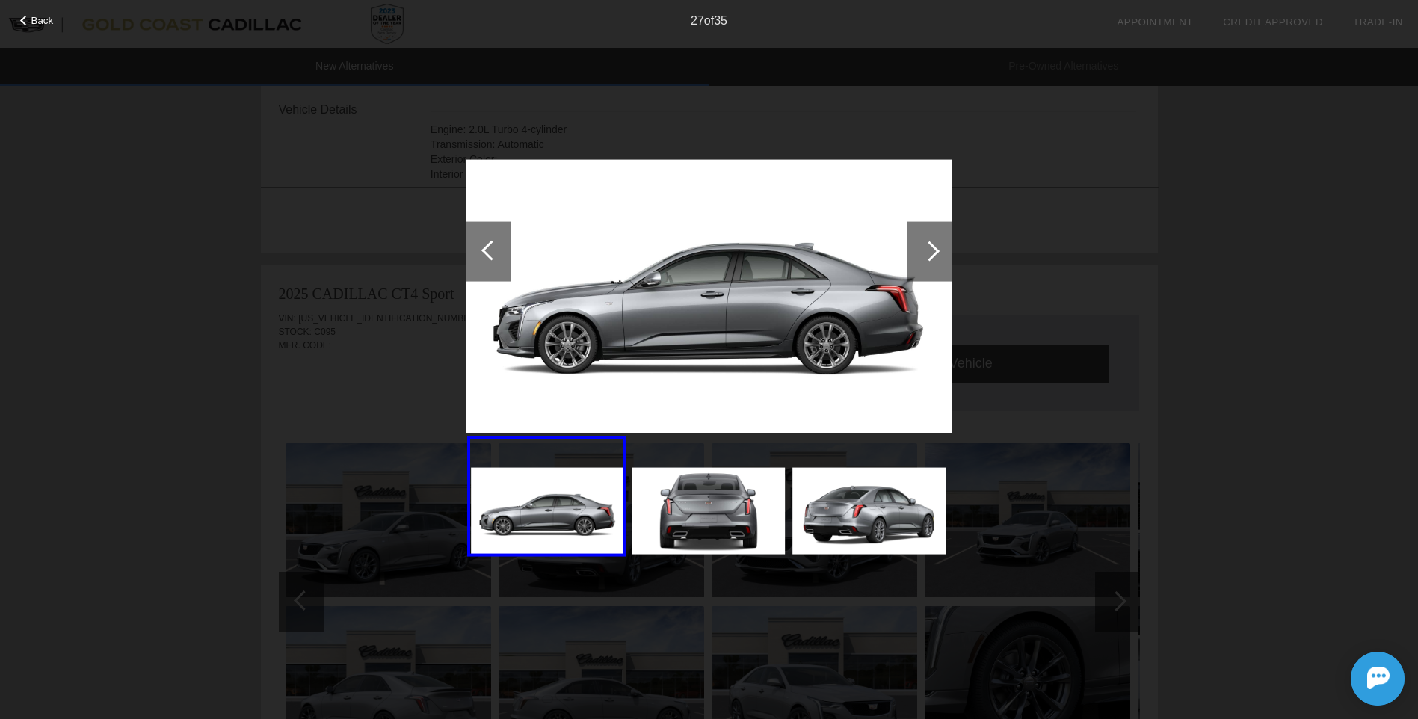
click at [920, 269] on div at bounding box center [929, 251] width 45 height 60
